Goal: Information Seeking & Learning: Understand process/instructions

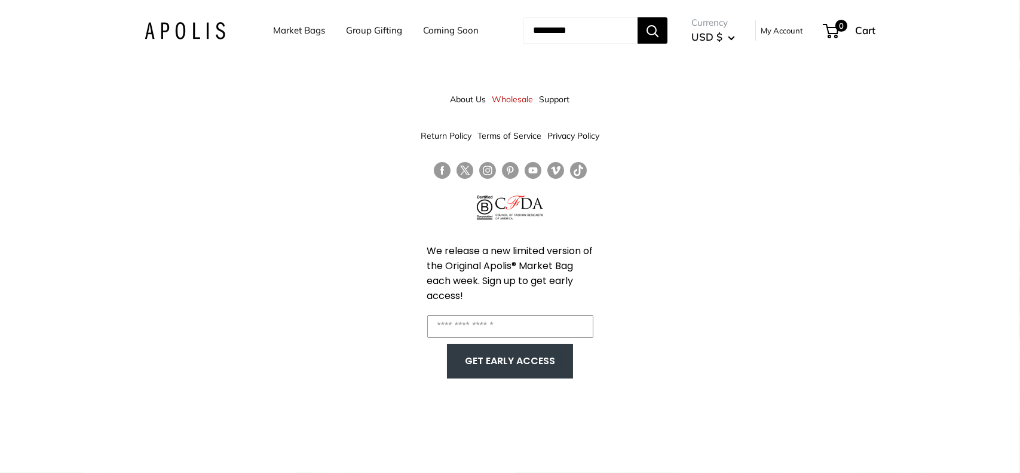
click at [447, 136] on link "Return Policy" at bounding box center [446, 136] width 51 height 22
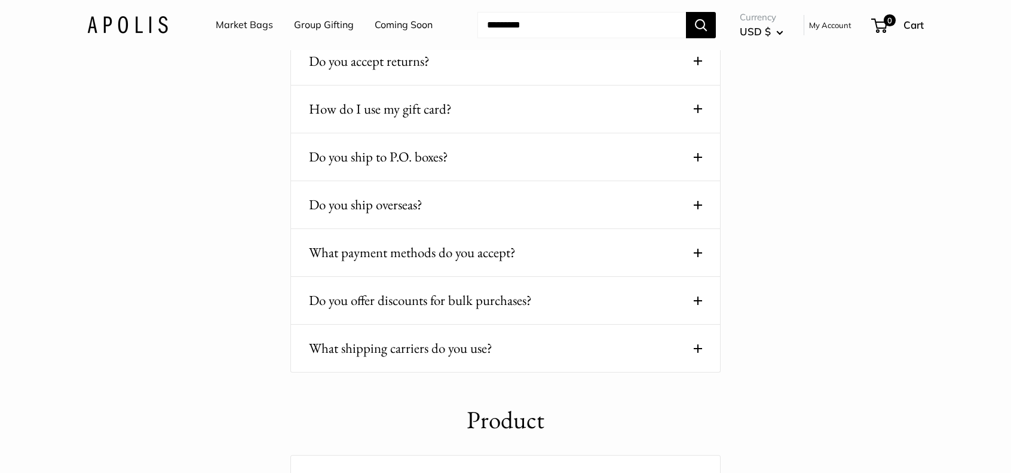
scroll to position [533, 0]
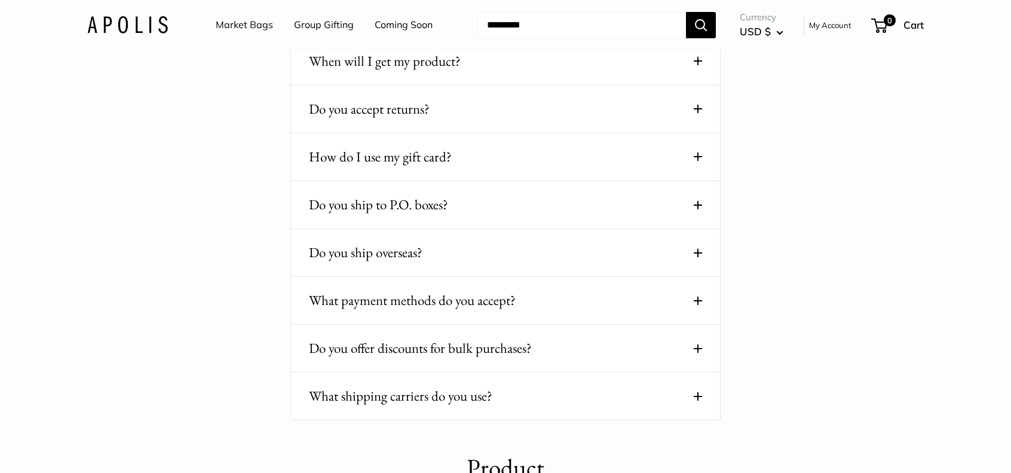
click at [396, 114] on button "Do you accept returns?" at bounding box center [505, 108] width 393 height 23
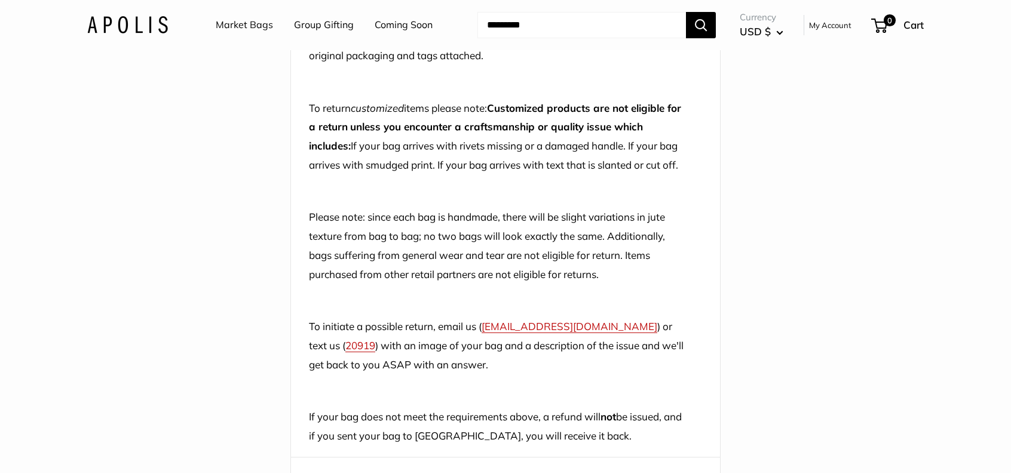
scroll to position [952, 0]
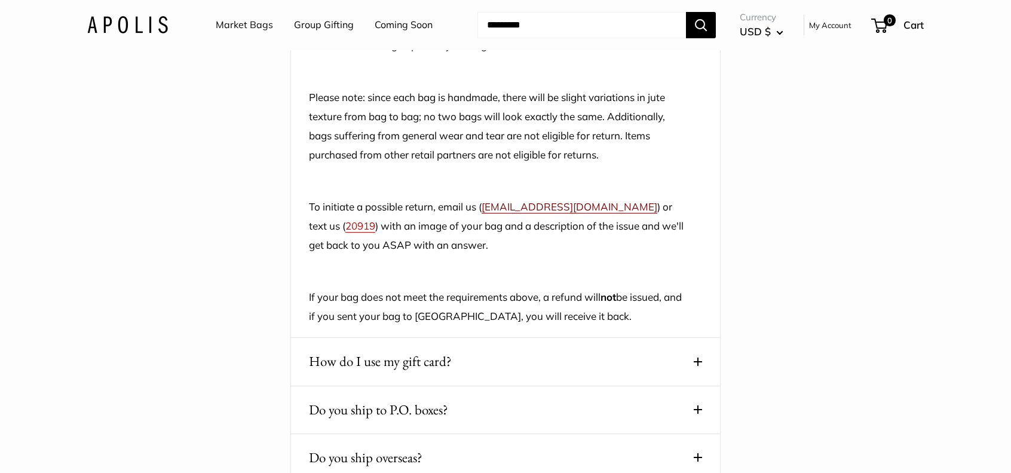
click at [576, 213] on link "[EMAIL_ADDRESS][DOMAIN_NAME]" at bounding box center [570, 206] width 176 height 13
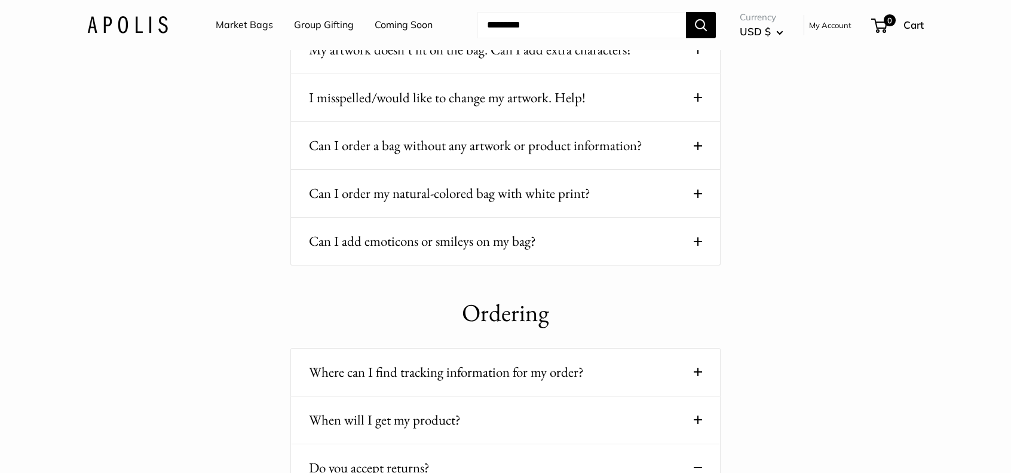
scroll to position [0, 0]
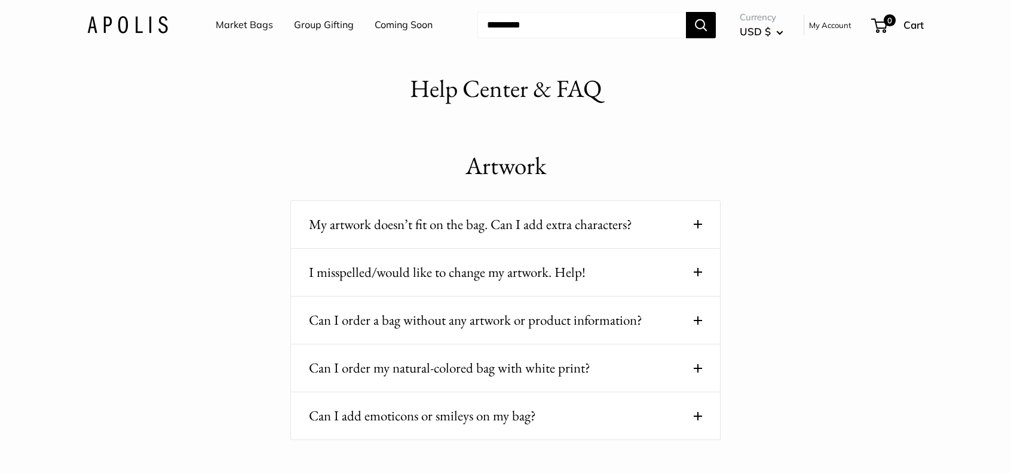
click at [839, 30] on link "My Account" at bounding box center [830, 25] width 42 height 14
